Goal: Information Seeking & Learning: Learn about a topic

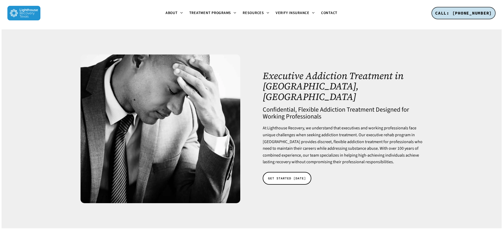
click at [31, 14] on img at bounding box center [23, 13] width 33 height 15
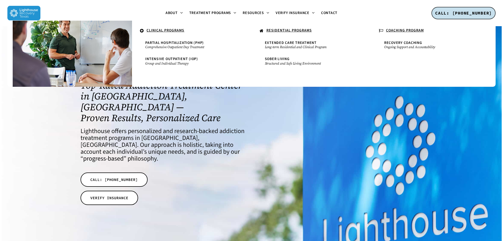
click at [142, 31] on icon at bounding box center [142, 31] width 4 height 5
click at [297, 29] on u "RESIDENTIAL PROGRAMS" at bounding box center [288, 30] width 45 height 5
click at [296, 31] on u "RESIDENTIAL PROGRAMS" at bounding box center [288, 30] width 45 height 5
click at [293, 44] on span "Extended Care Treatment" at bounding box center [291, 42] width 52 height 5
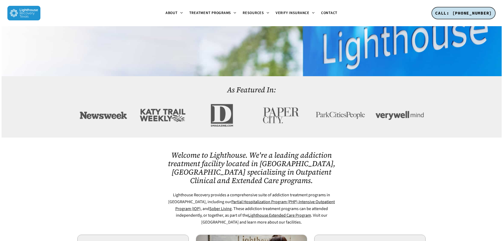
scroll to position [211, 0]
